Goal: Entertainment & Leisure: Consume media (video, audio)

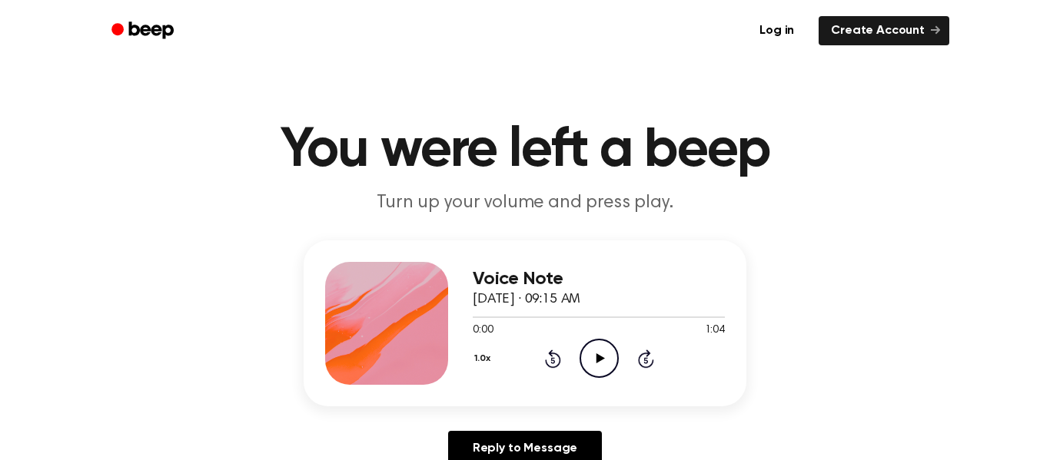
click at [600, 377] on circle at bounding box center [599, 359] width 38 height 38
click at [517, 370] on div "1.0x Rewind 5 seconds Pause Audio Skip 5 seconds" at bounding box center [599, 358] width 252 height 39
click at [557, 351] on icon "Rewind 5 seconds" at bounding box center [552, 359] width 17 height 20
click at [558, 366] on icon at bounding box center [553, 359] width 16 height 18
click at [557, 367] on icon "Rewind 5 seconds" at bounding box center [552, 359] width 17 height 20
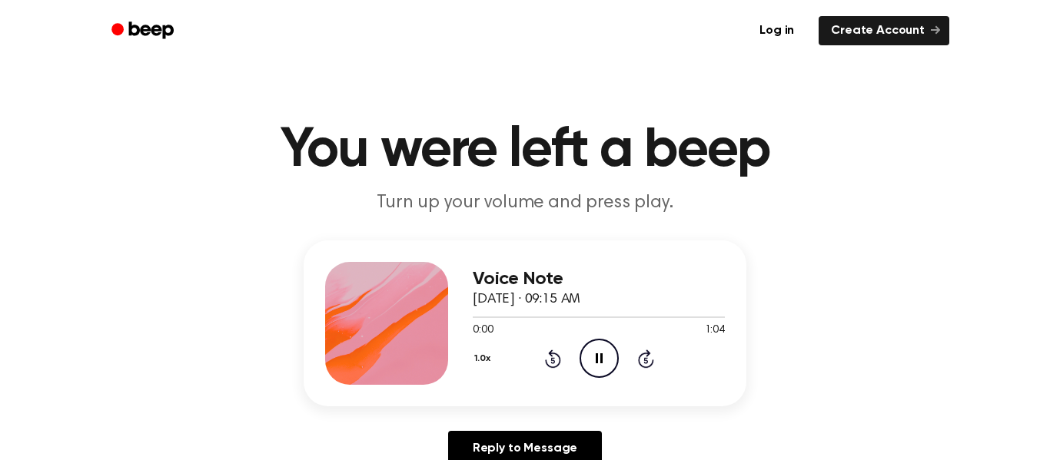
click at [557, 369] on div "1.0x Rewind 5 seconds Pause Audio Skip 5 seconds" at bounding box center [599, 358] width 252 height 39
click at [592, 379] on div "Voice Note [DATE] · 09:15 AM 1:04 1:04 Your browser does not support the [objec…" at bounding box center [599, 323] width 252 height 123
click at [596, 373] on icon "Play Audio" at bounding box center [599, 358] width 39 height 39
click at [551, 364] on icon "Rewind 5 seconds" at bounding box center [552, 359] width 17 height 20
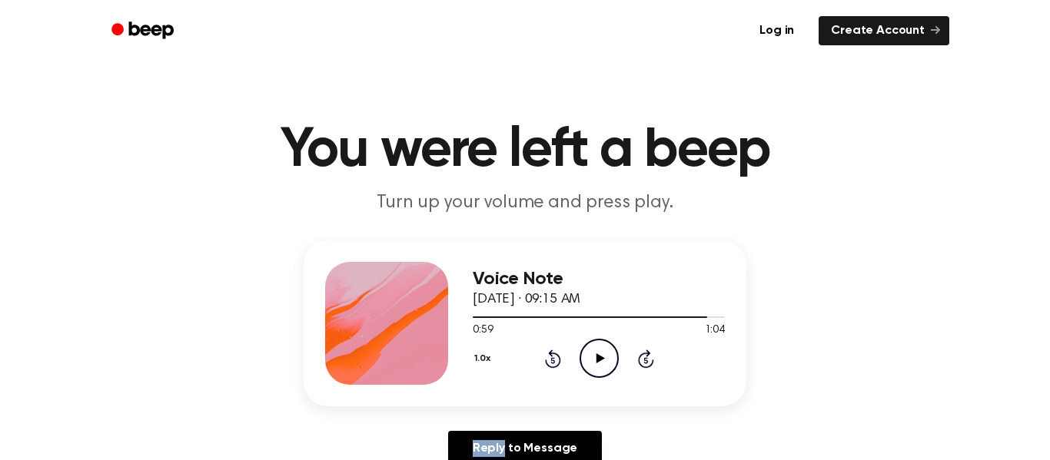
click at [551, 364] on icon "Rewind 5 seconds" at bounding box center [552, 359] width 17 height 20
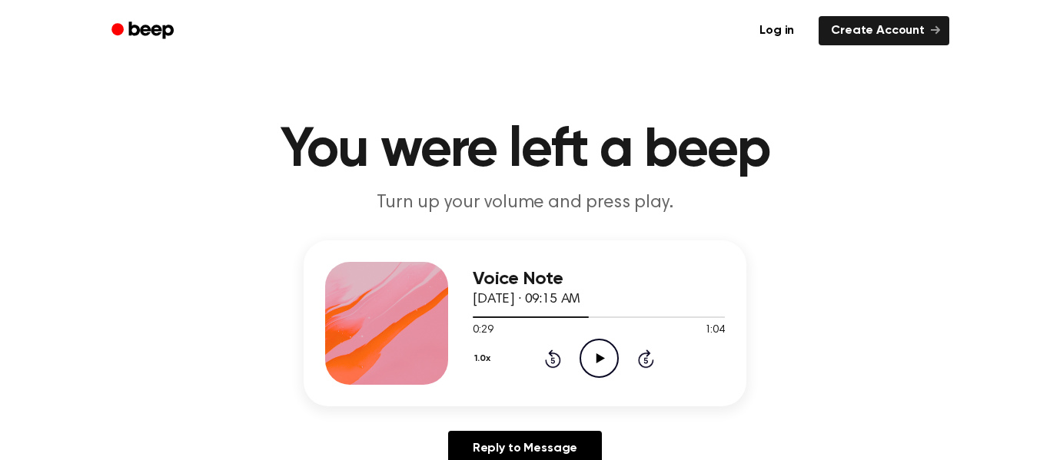
click at [551, 364] on icon "Rewind 5 seconds" at bounding box center [552, 359] width 17 height 20
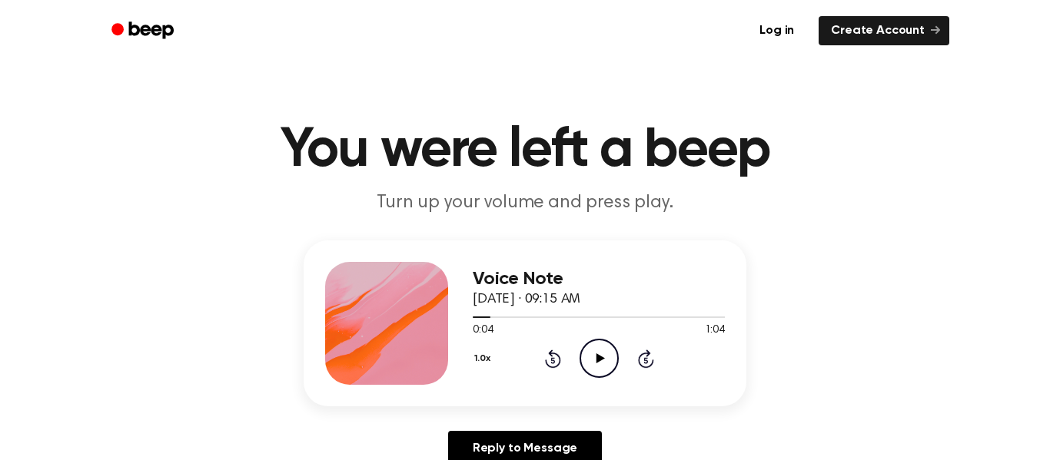
click at [551, 364] on icon "Rewind 5 seconds" at bounding box center [552, 359] width 17 height 20
click at [600, 366] on icon "Play Audio" at bounding box center [599, 358] width 39 height 39
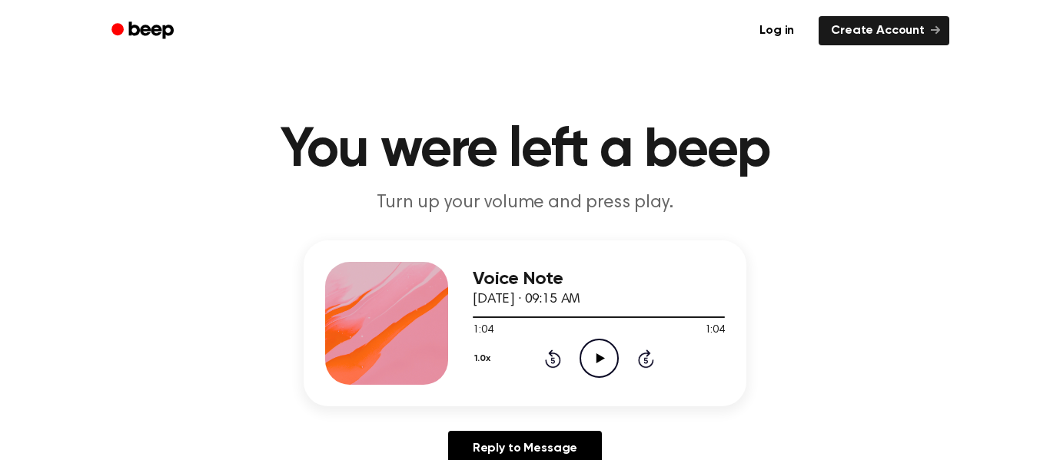
click at [565, 144] on h1 "You were left a beep" at bounding box center [524, 150] width 787 height 55
